Goal: Information Seeking & Learning: Learn about a topic

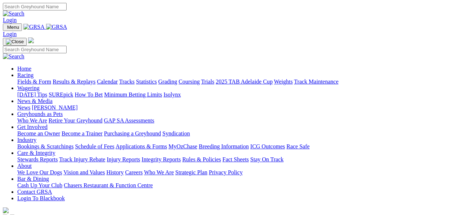
scroll to position [168, 0]
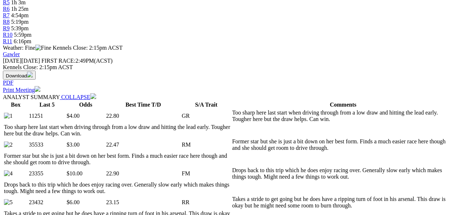
scroll to position [312, 0]
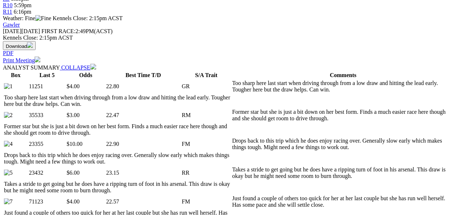
select select "10"
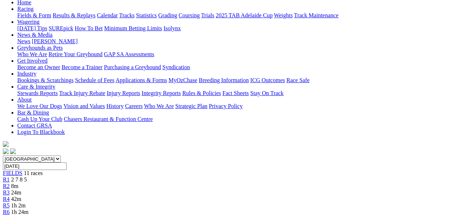
scroll to position [72, 0]
